Goal: Information Seeking & Learning: Learn about a topic

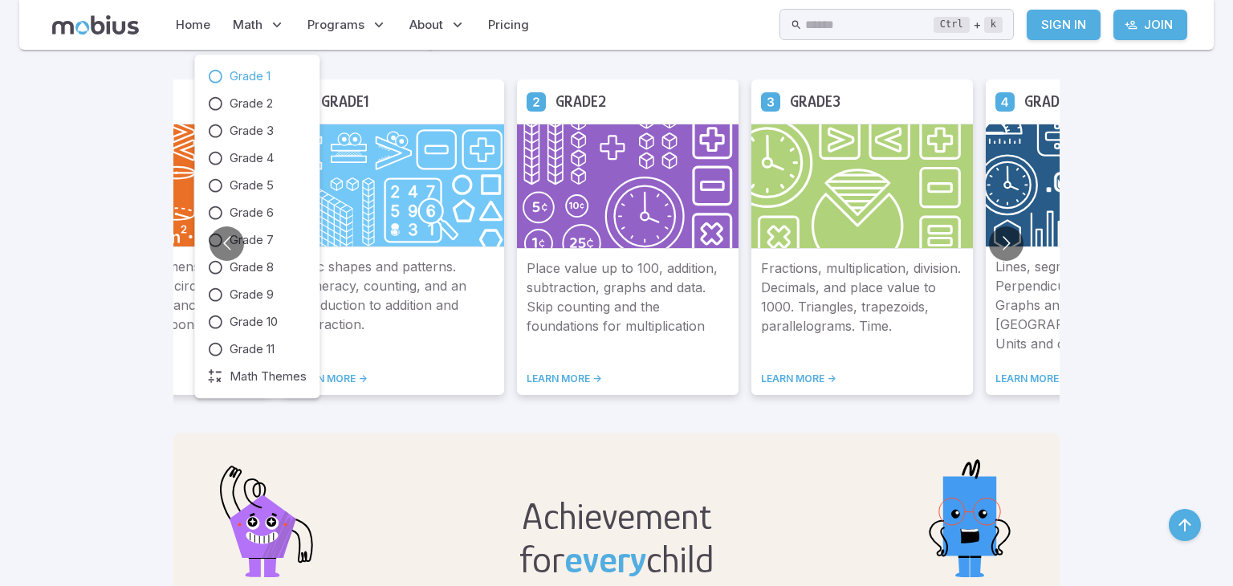
click at [252, 79] on span "Grade 1" at bounding box center [250, 76] width 41 height 18
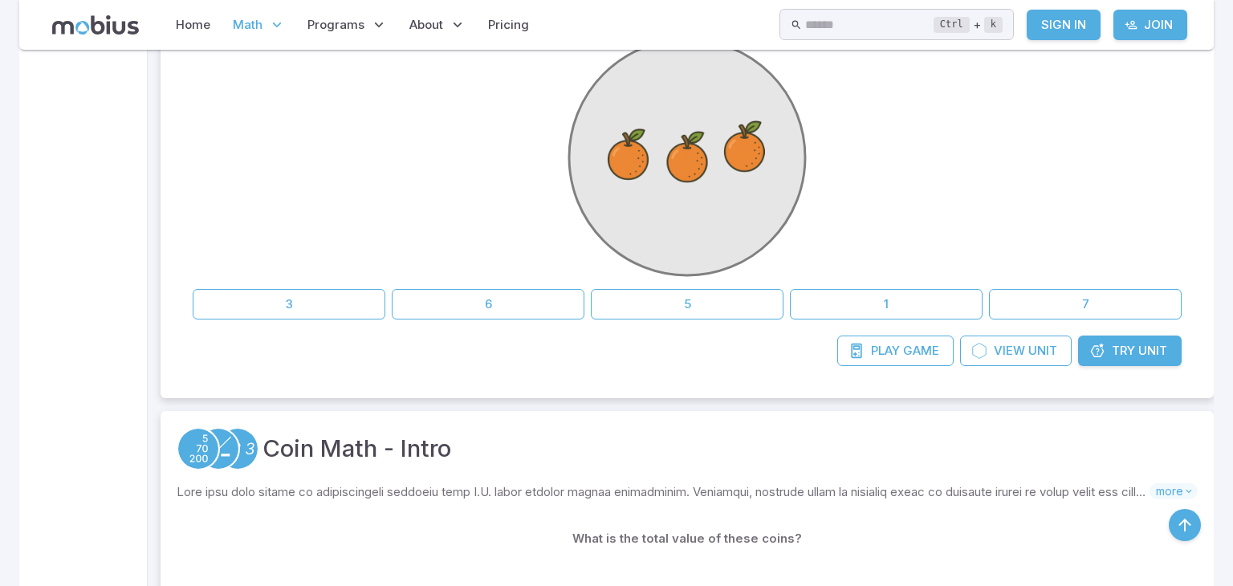
scroll to position [428, 0]
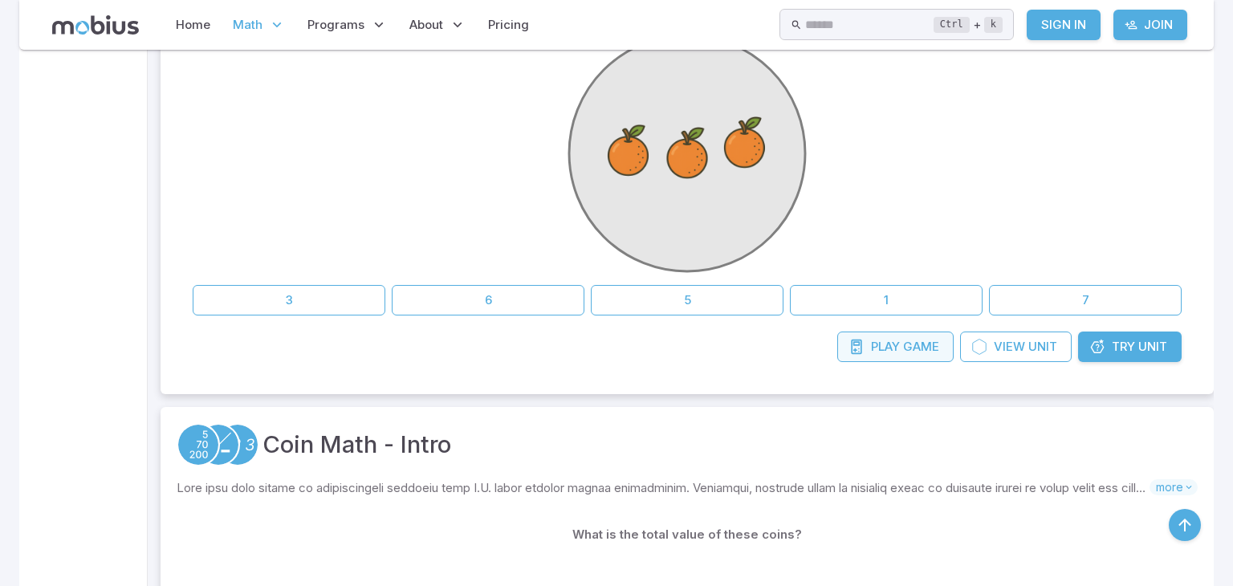
click at [922, 346] on span "Game" at bounding box center [921, 347] width 36 height 18
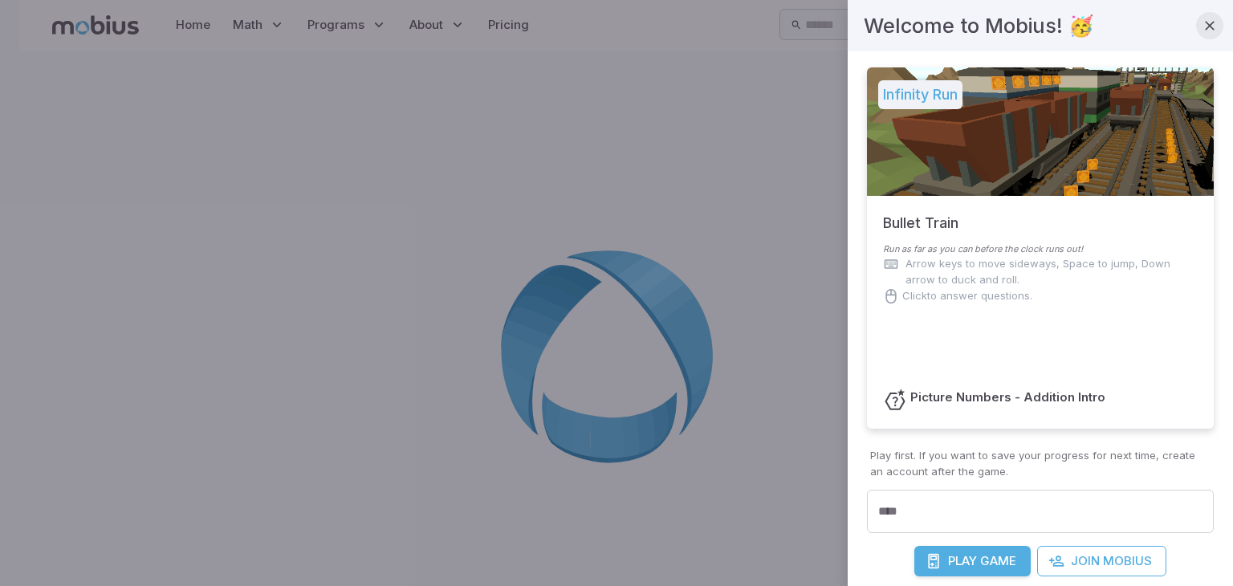
click at [1211, 31] on icon "button" at bounding box center [1210, 26] width 16 height 16
click at [1209, 29] on icon "button" at bounding box center [1210, 26] width 16 height 16
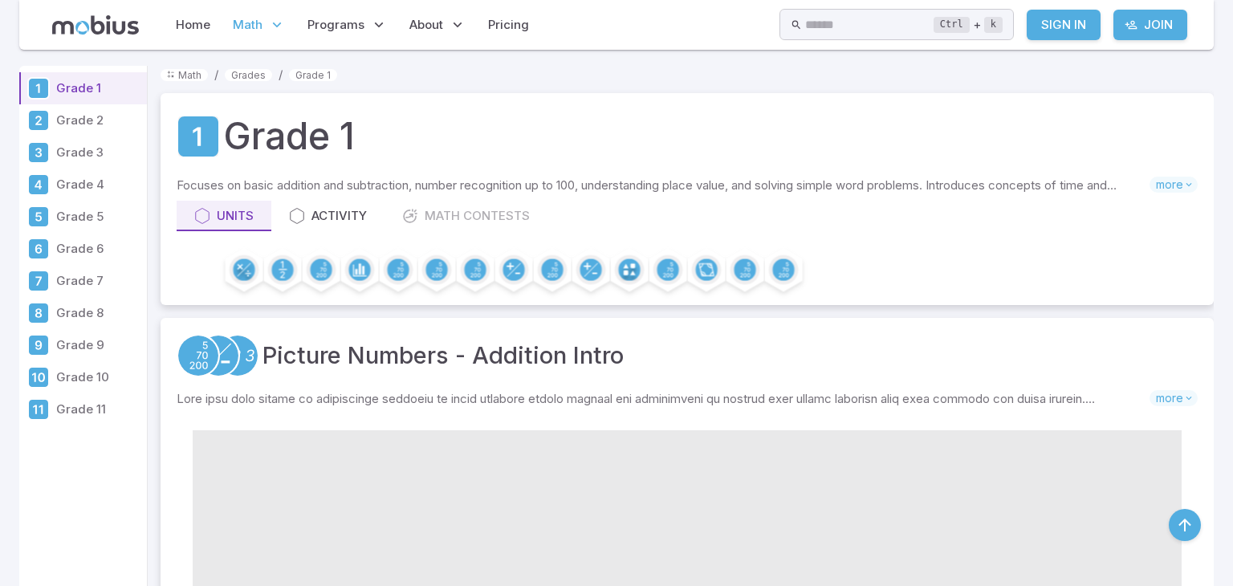
scroll to position [428, 0]
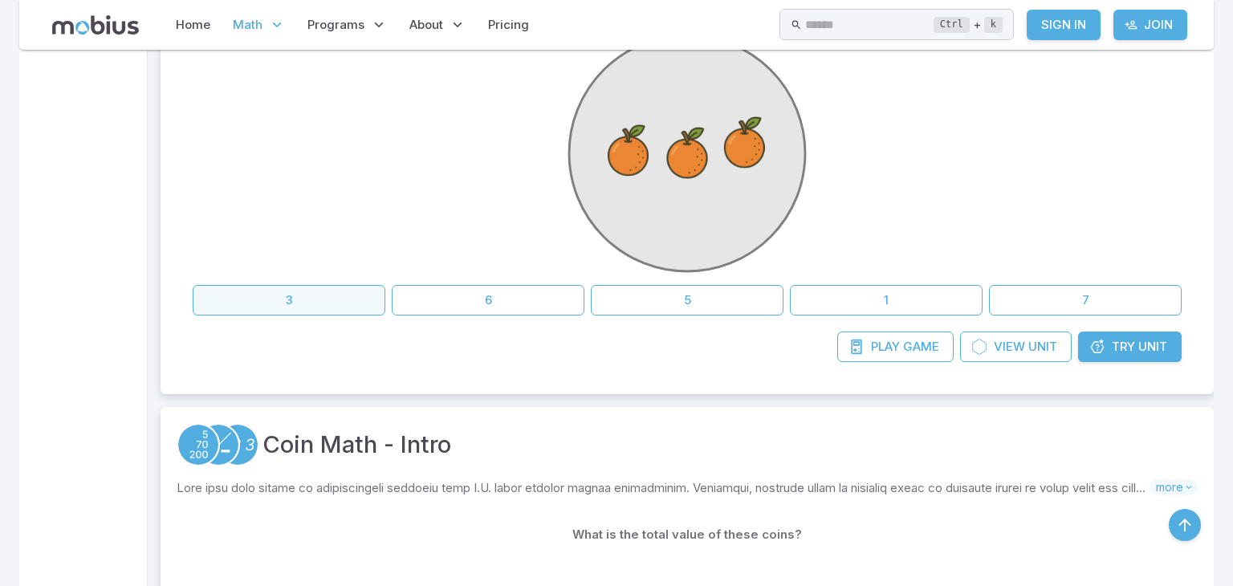
click at [263, 294] on button "3" at bounding box center [289, 300] width 193 height 31
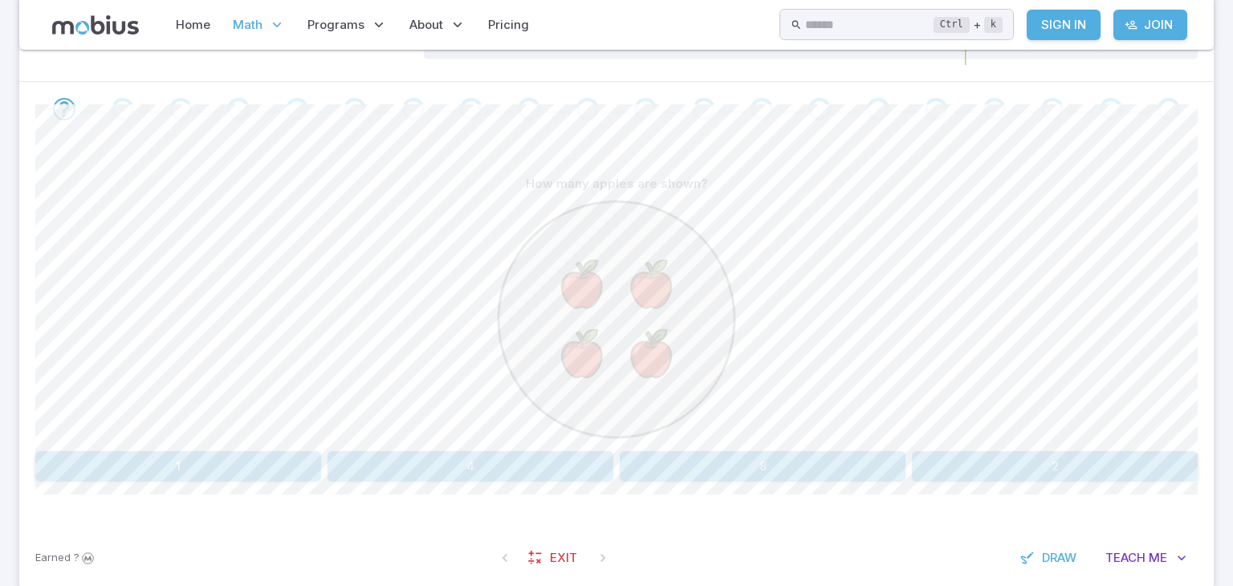
scroll to position [302, 0]
click at [458, 461] on button "4" at bounding box center [471, 467] width 286 height 31
click at [857, 477] on button "5" at bounding box center [909, 467] width 189 height 31
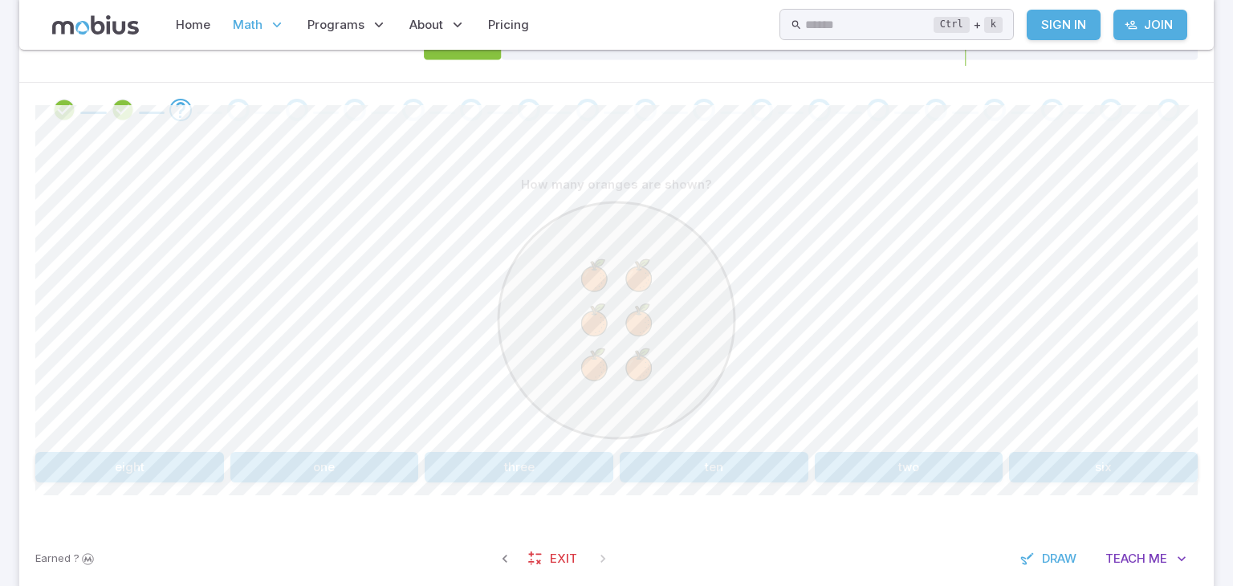
click at [1097, 460] on button "six" at bounding box center [1103, 467] width 189 height 31
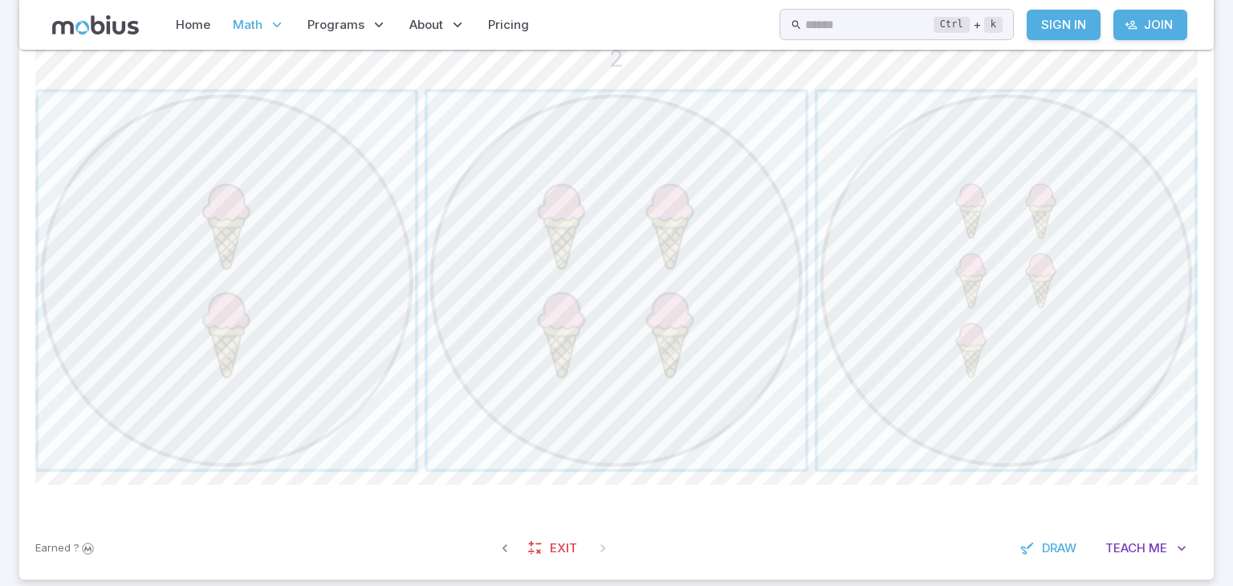
scroll to position [475, 0]
click at [219, 269] on span "button" at bounding box center [227, 272] width 377 height 377
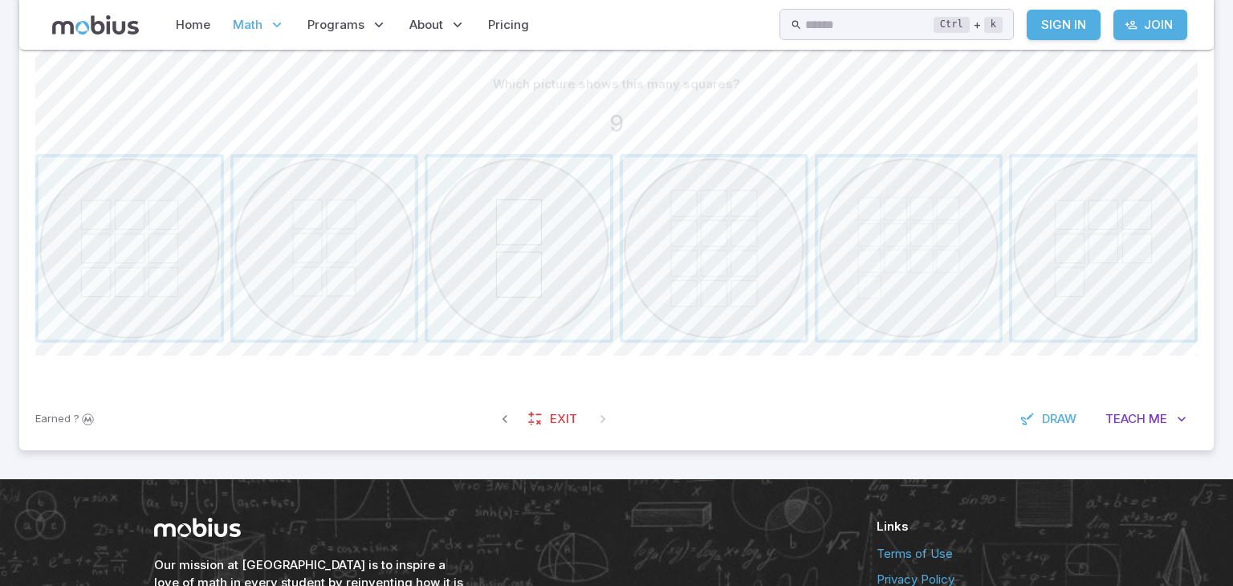
scroll to position [408, 0]
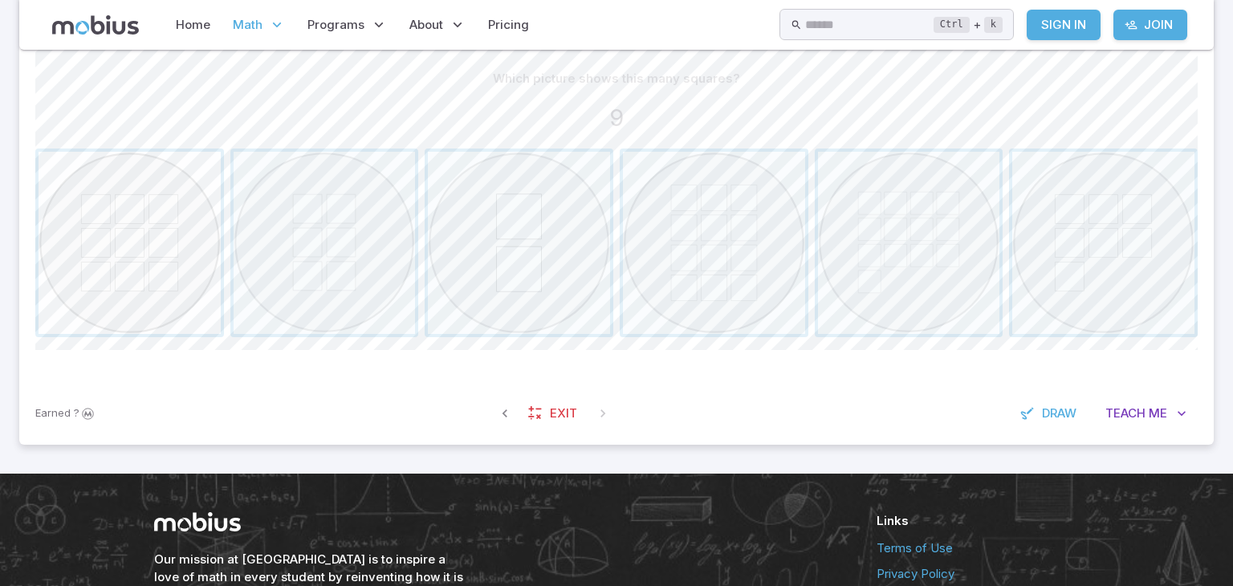
click at [150, 275] on span "button" at bounding box center [130, 243] width 182 height 182
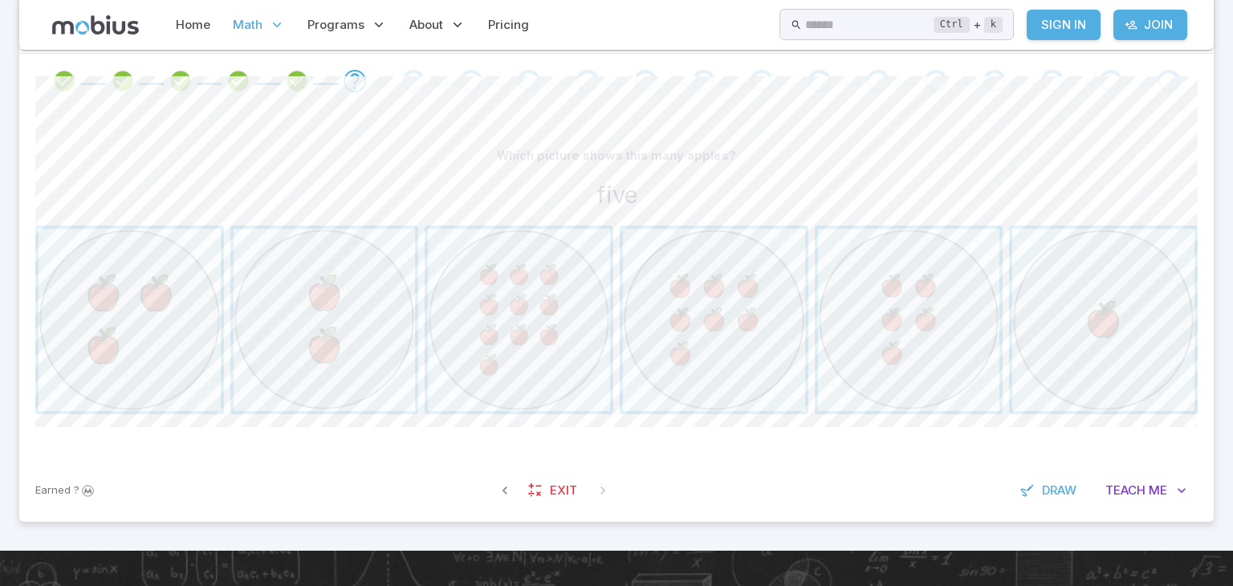
scroll to position [333, 0]
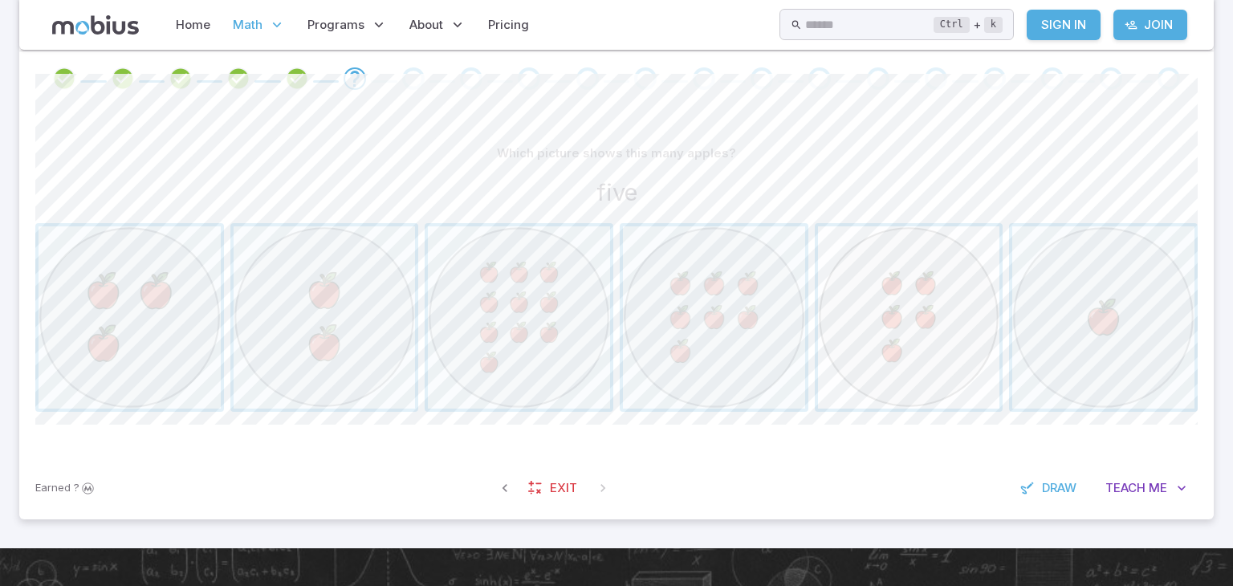
click at [894, 349] on span "button" at bounding box center [909, 317] width 182 height 182
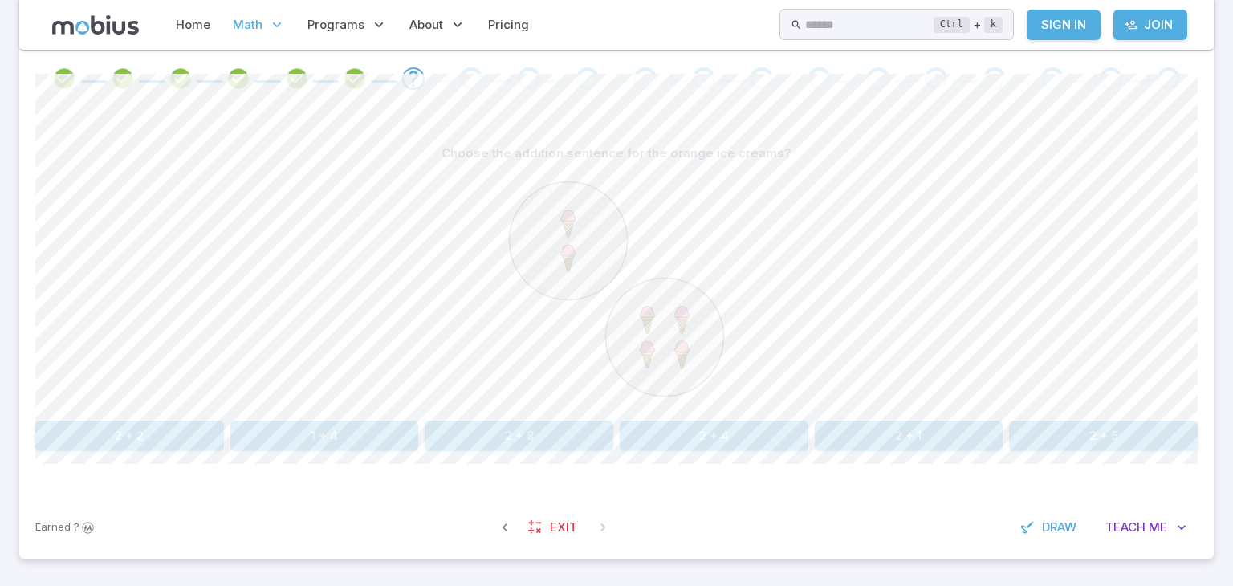
click at [874, 218] on div at bounding box center [616, 292] width 1162 height 246
click at [681, 437] on button "2 + 4" at bounding box center [714, 436] width 189 height 31
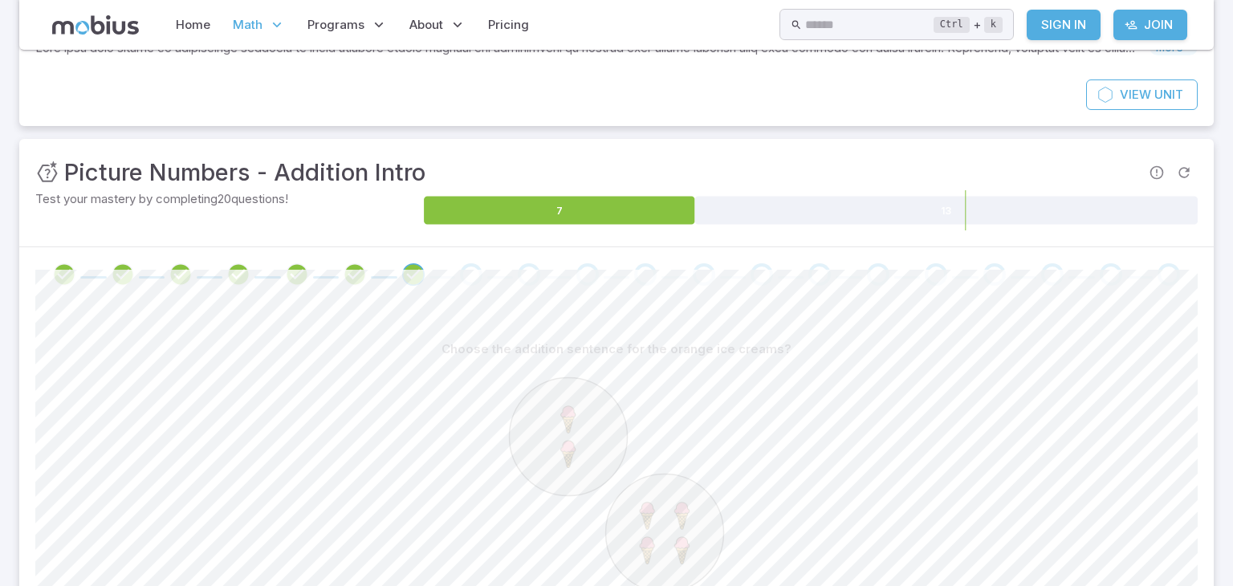
scroll to position [139, 0]
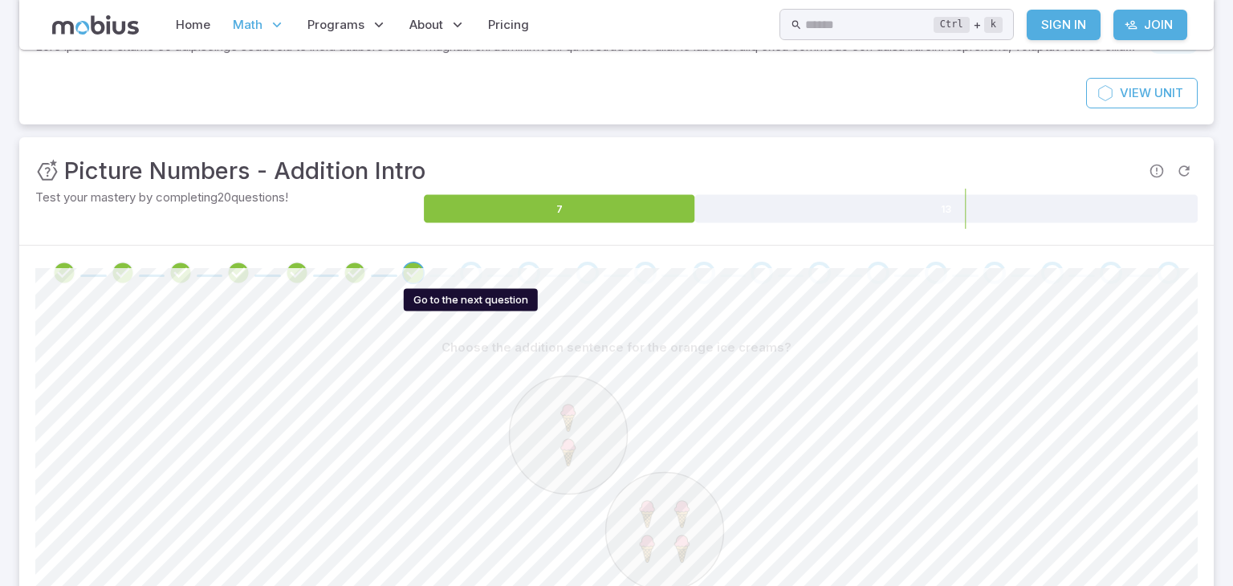
click at [460, 268] on div "Go to the next question" at bounding box center [471, 273] width 22 height 22
click at [474, 275] on div "Go to the next question" at bounding box center [471, 273] width 22 height 22
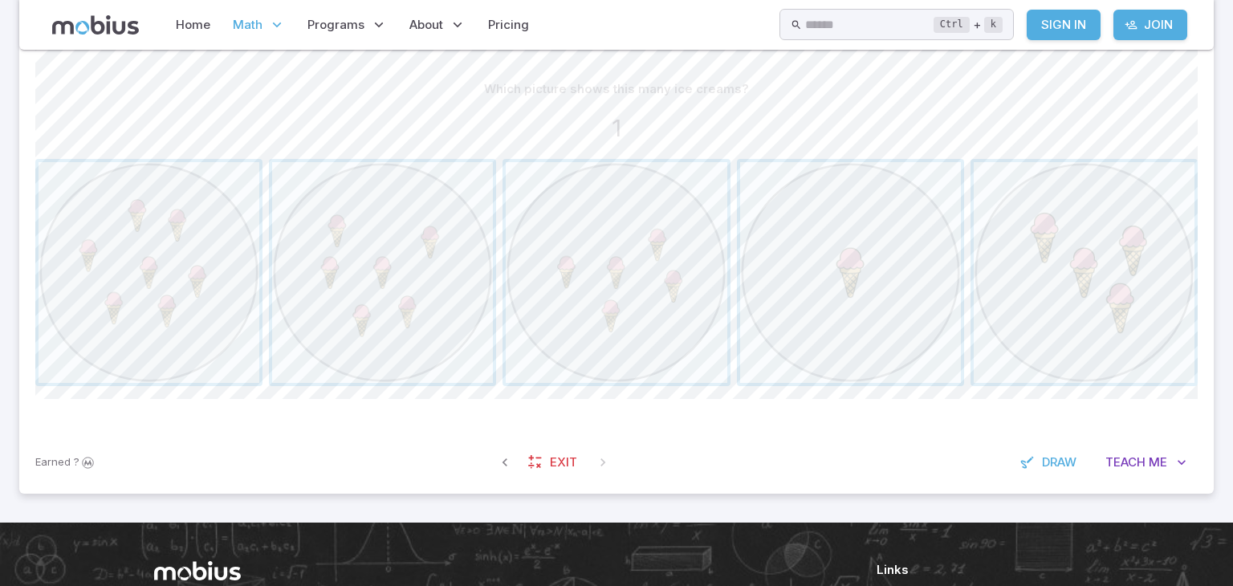
scroll to position [393, 0]
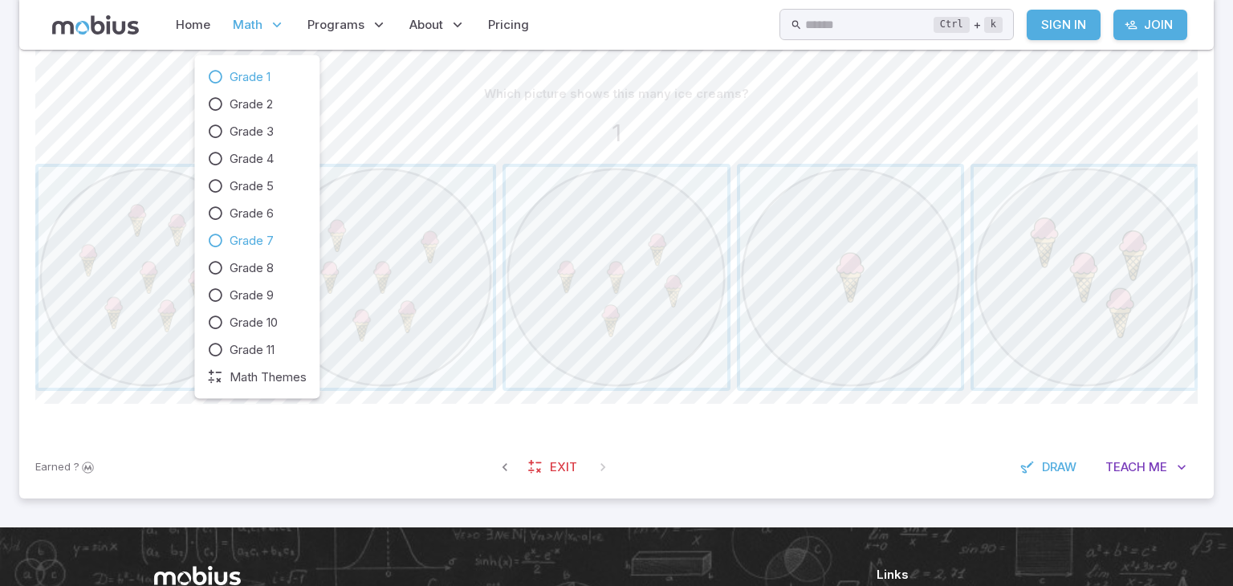
click at [263, 244] on span "Grade 7" at bounding box center [252, 241] width 44 height 18
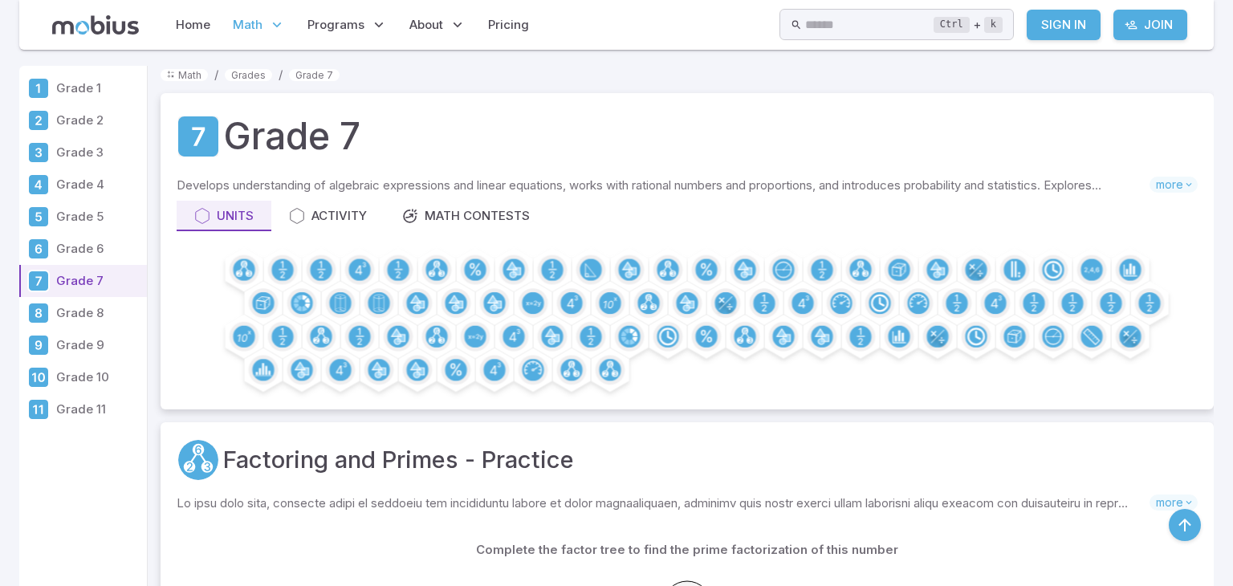
scroll to position [324, 0]
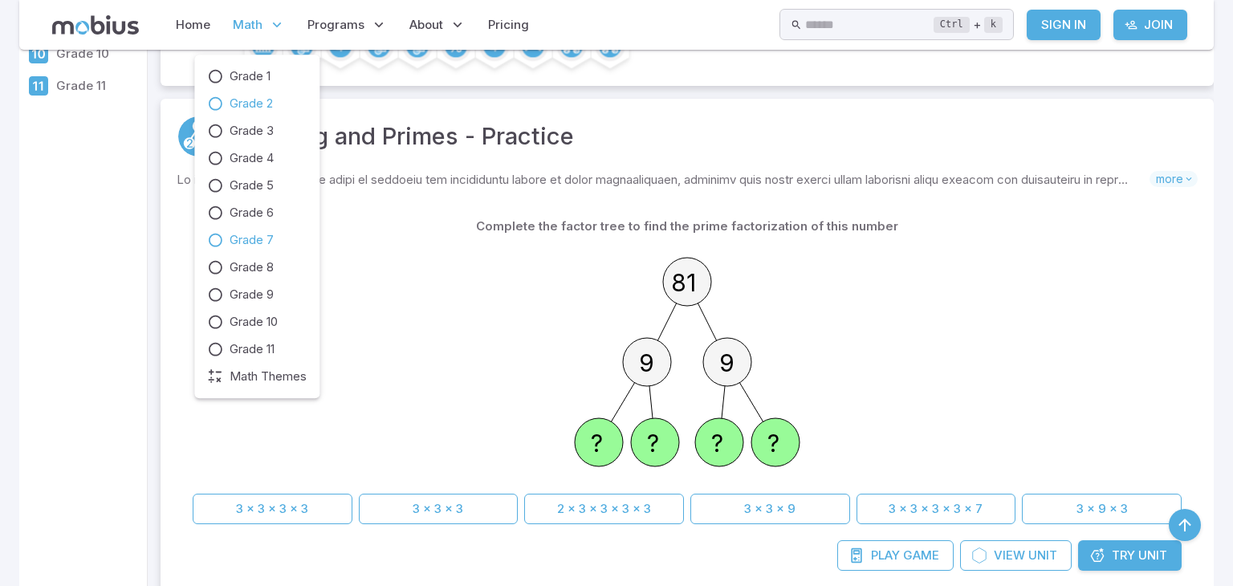
click at [247, 105] on span "Grade 2" at bounding box center [251, 104] width 43 height 18
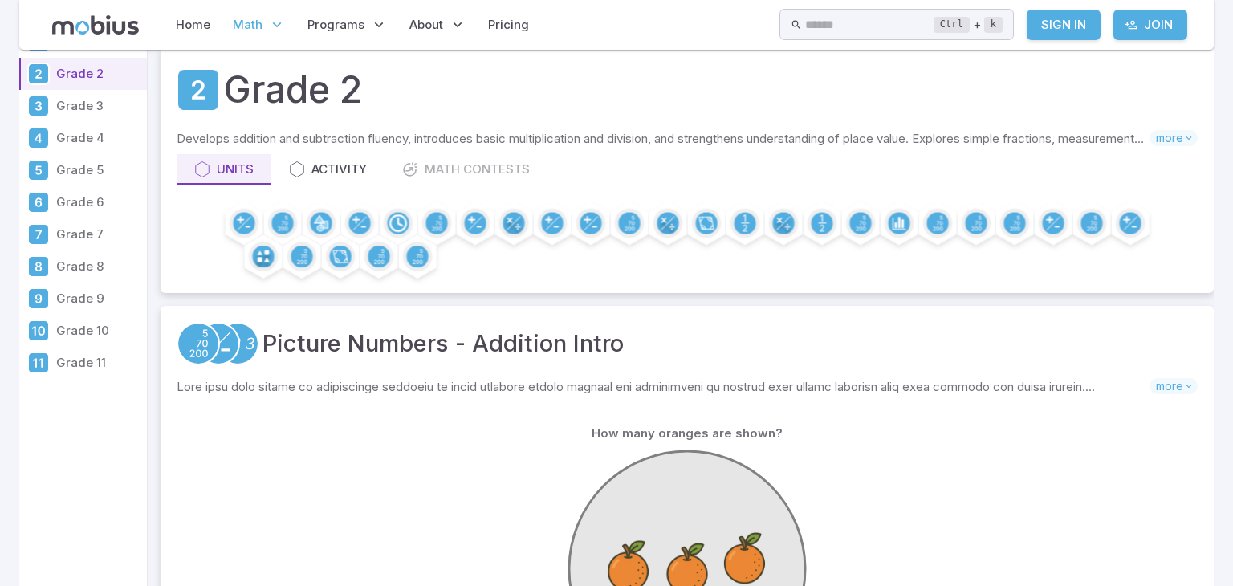
scroll to position [168, 0]
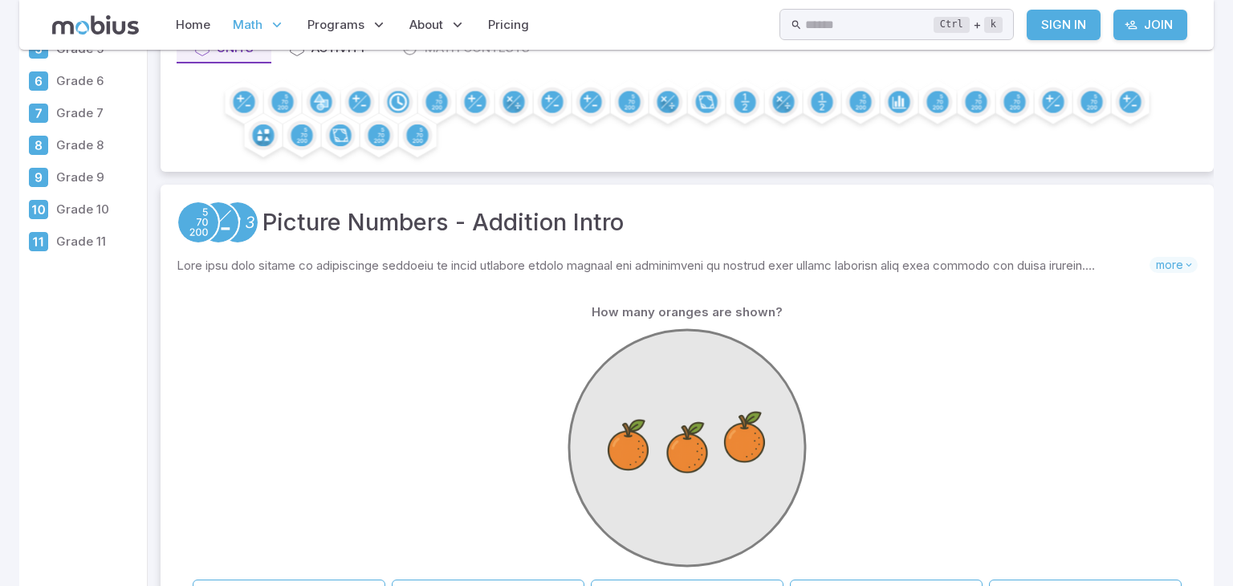
click at [280, 21] on icon at bounding box center [277, 25] width 16 height 16
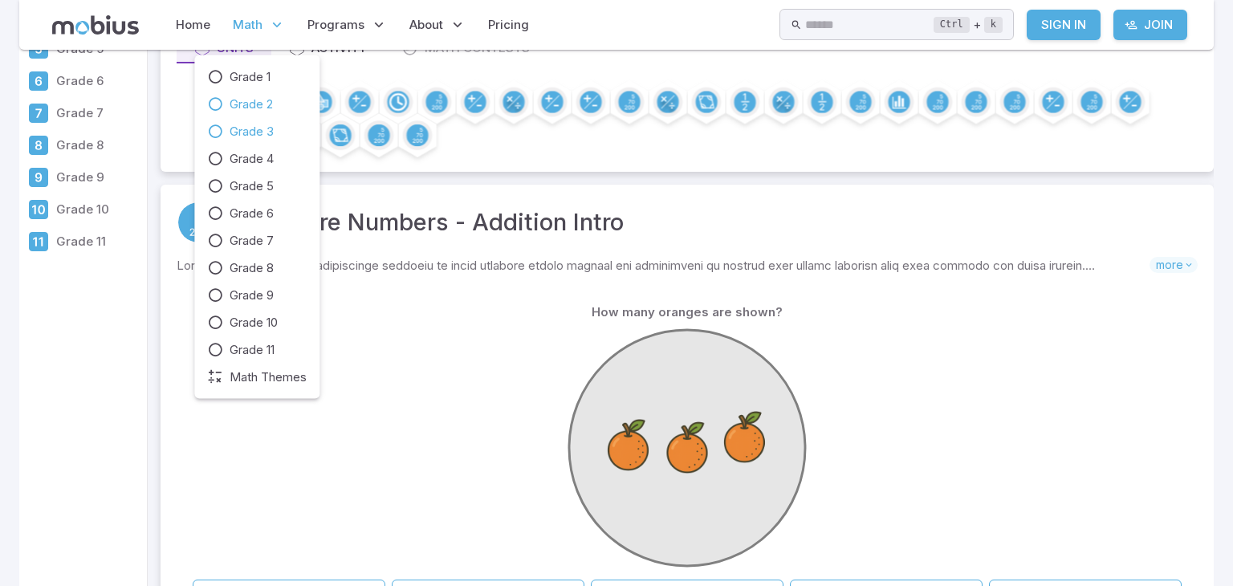
click at [243, 129] on span "Grade 3" at bounding box center [252, 132] width 44 height 18
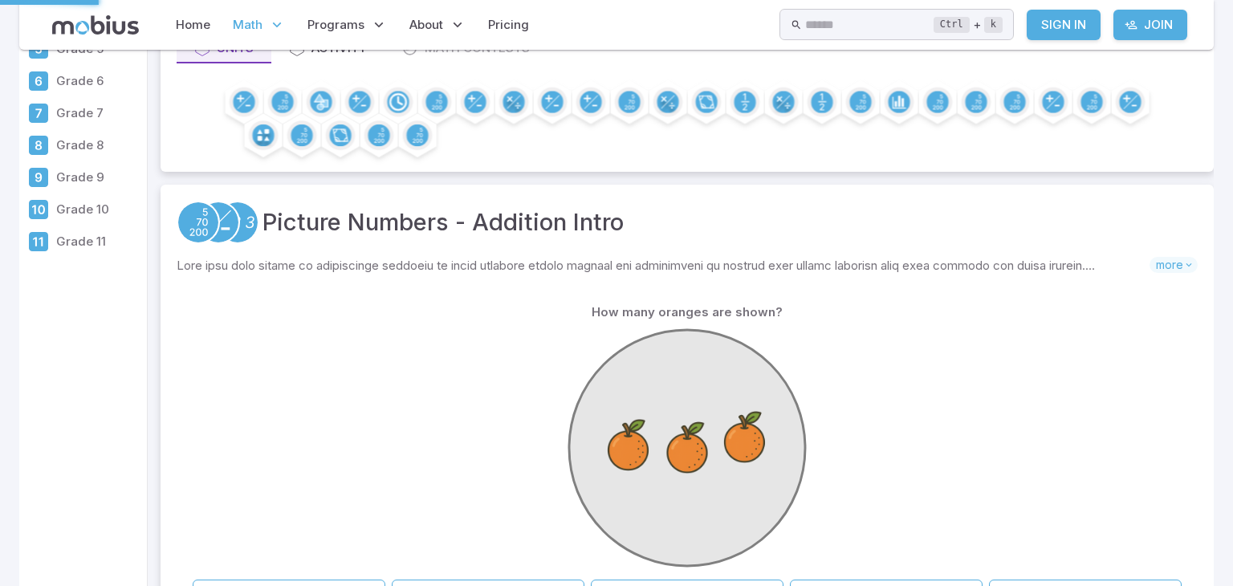
click at [243, 129] on div at bounding box center [687, 119] width 1021 height 73
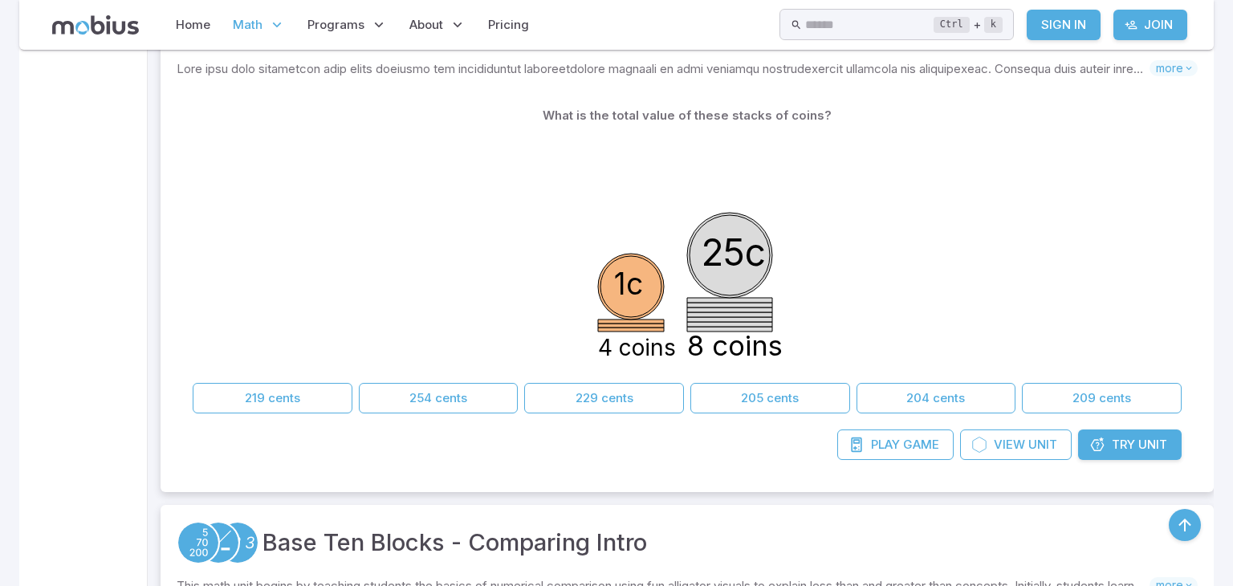
scroll to position [2765, 0]
